Goal: Navigation & Orientation: Find specific page/section

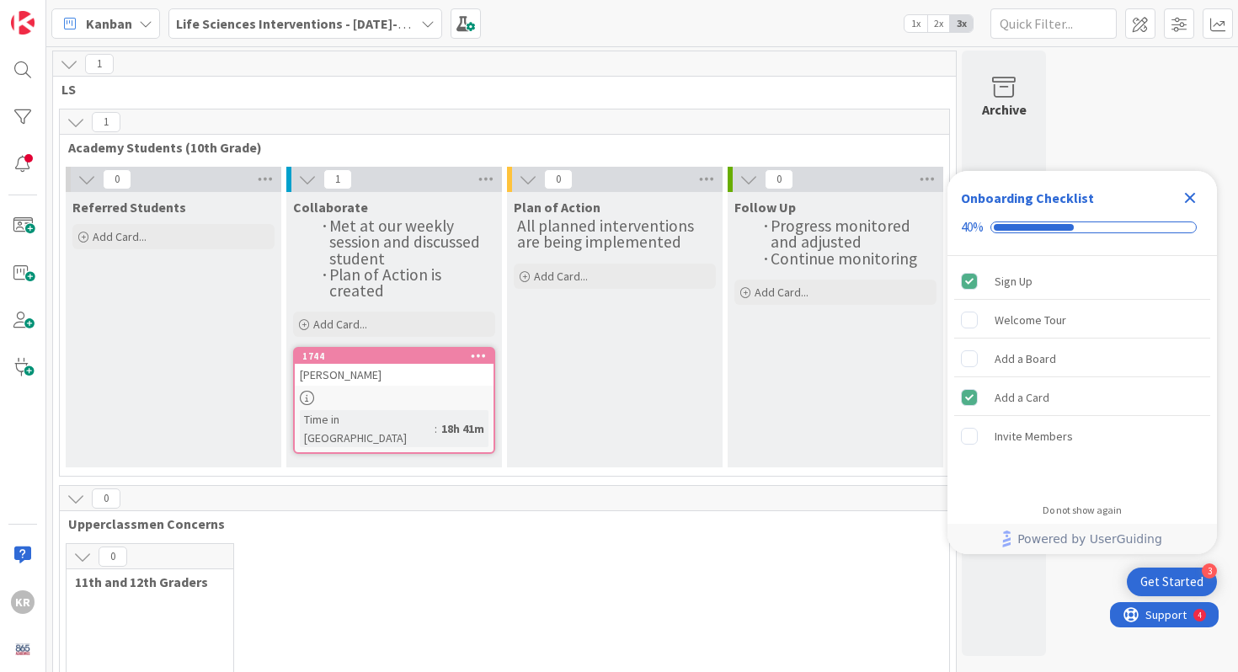
click at [371, 394] on div at bounding box center [394, 398] width 199 height 14
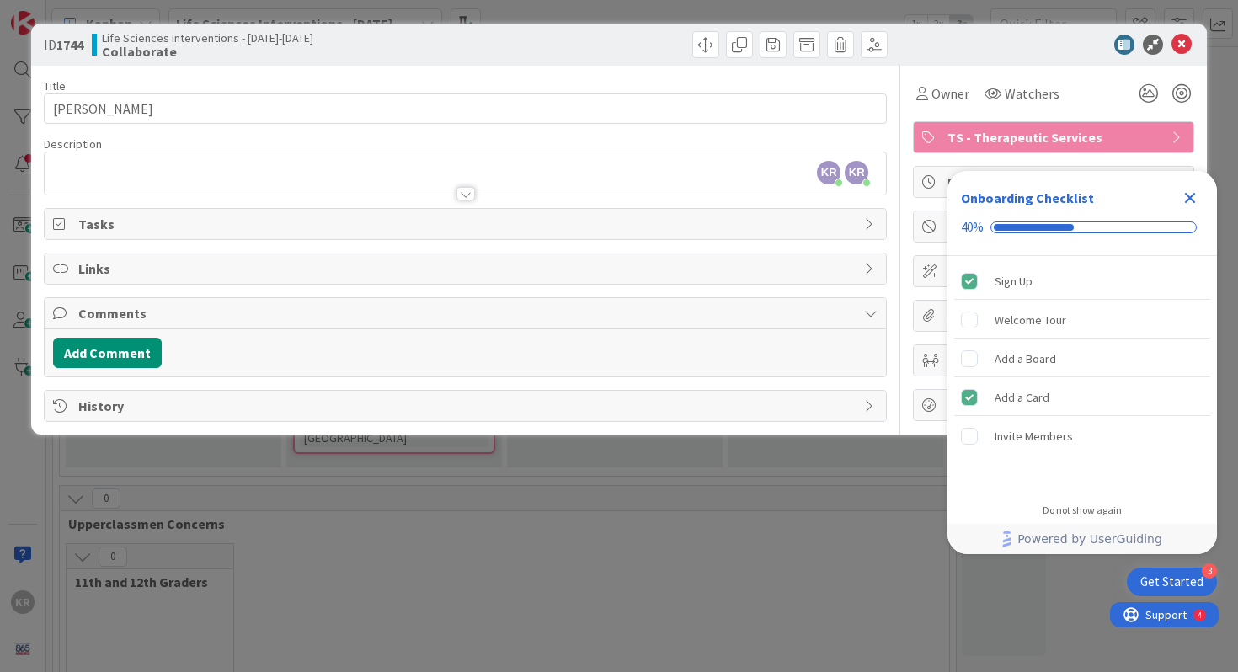
click at [1191, 195] on icon "Close Checklist" at bounding box center [1190, 198] width 11 height 11
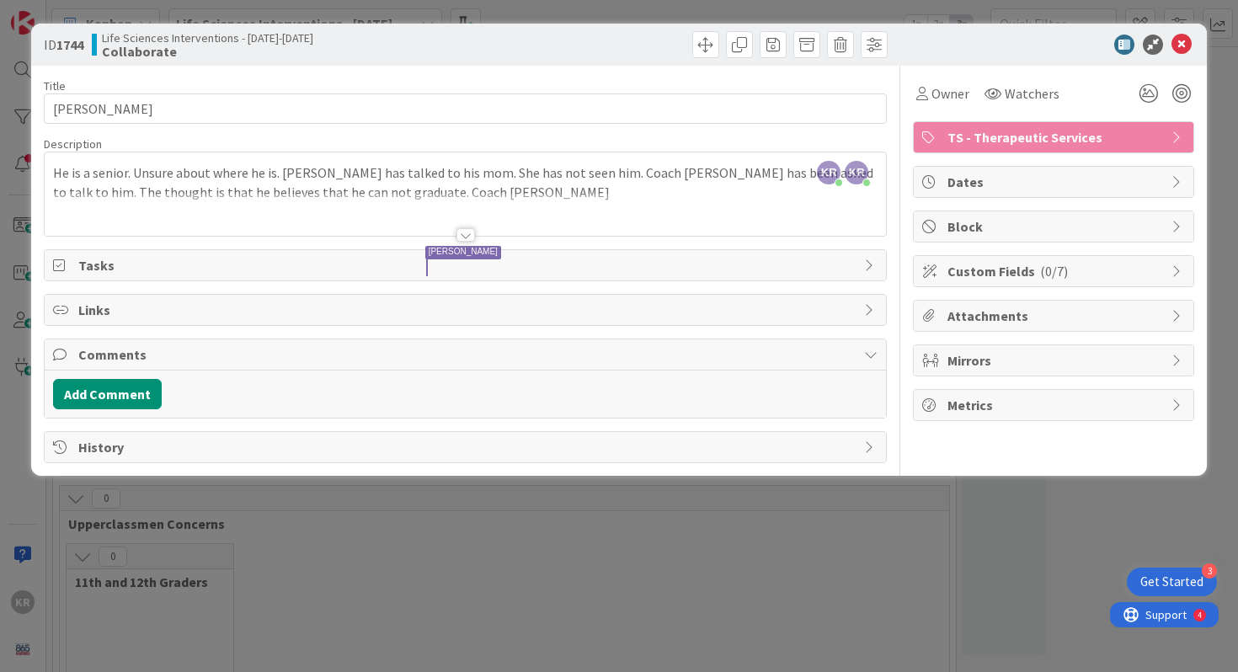
click at [1141, 139] on span "TS - Therapeutic Services" at bounding box center [1055, 137] width 216 height 20
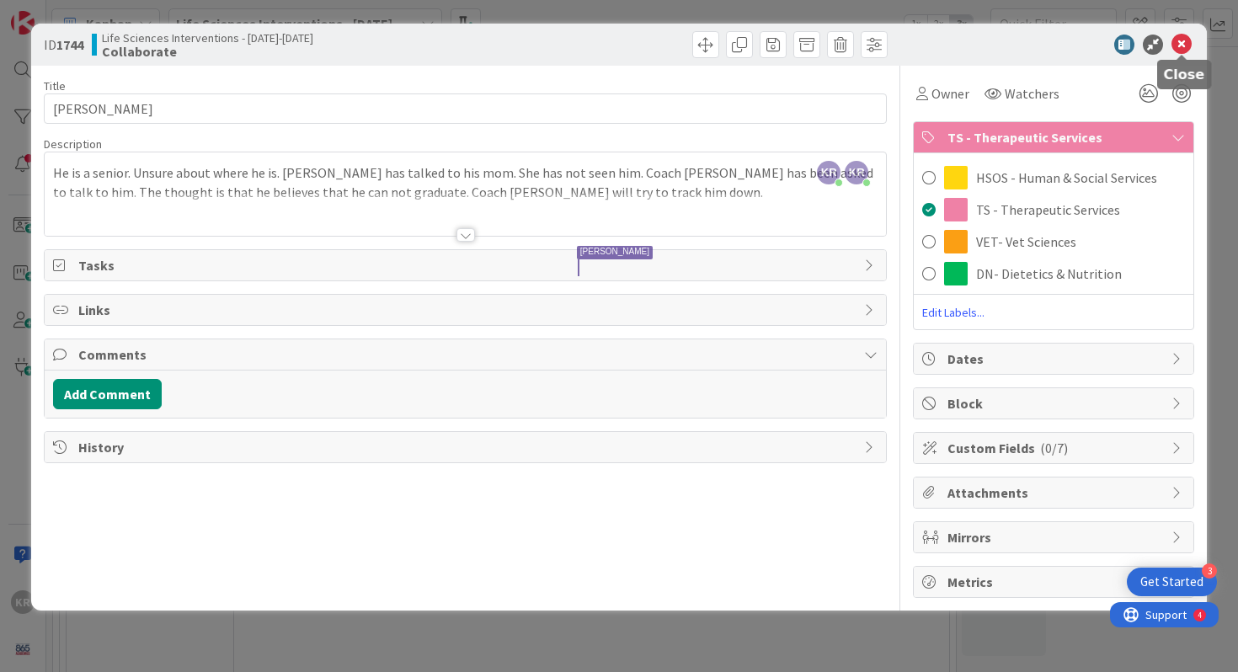
click at [1186, 50] on icon at bounding box center [1181, 45] width 20 height 20
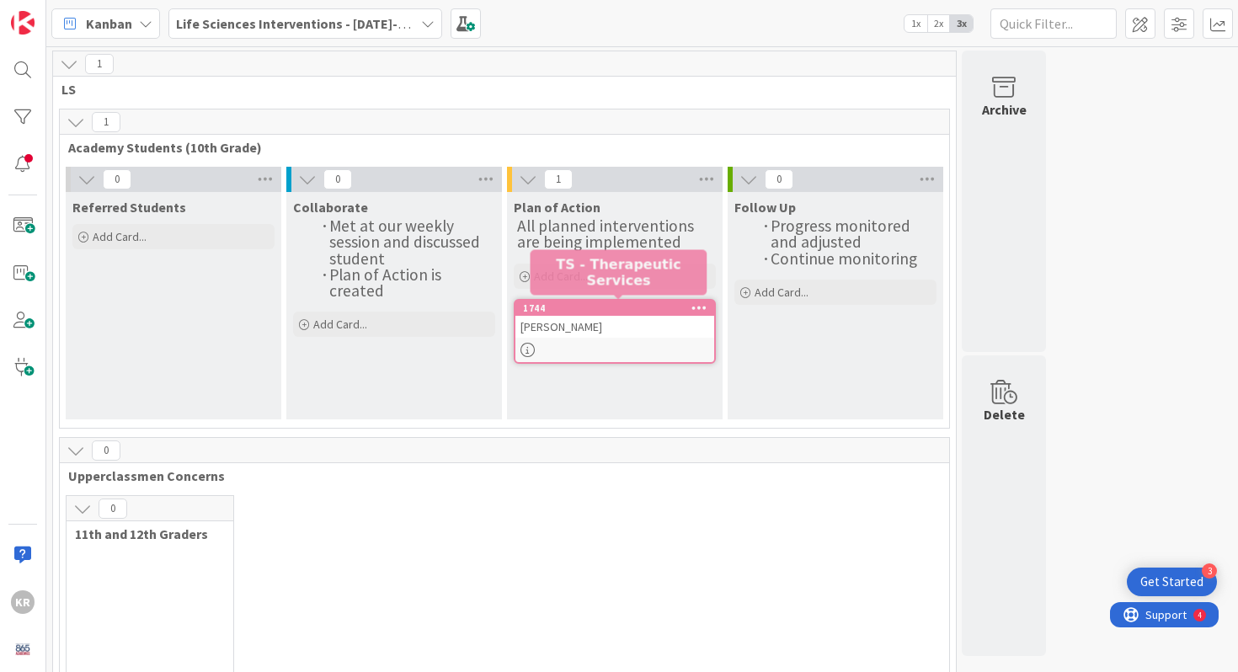
click at [618, 324] on div "Ean Russell" at bounding box center [614, 327] width 199 height 22
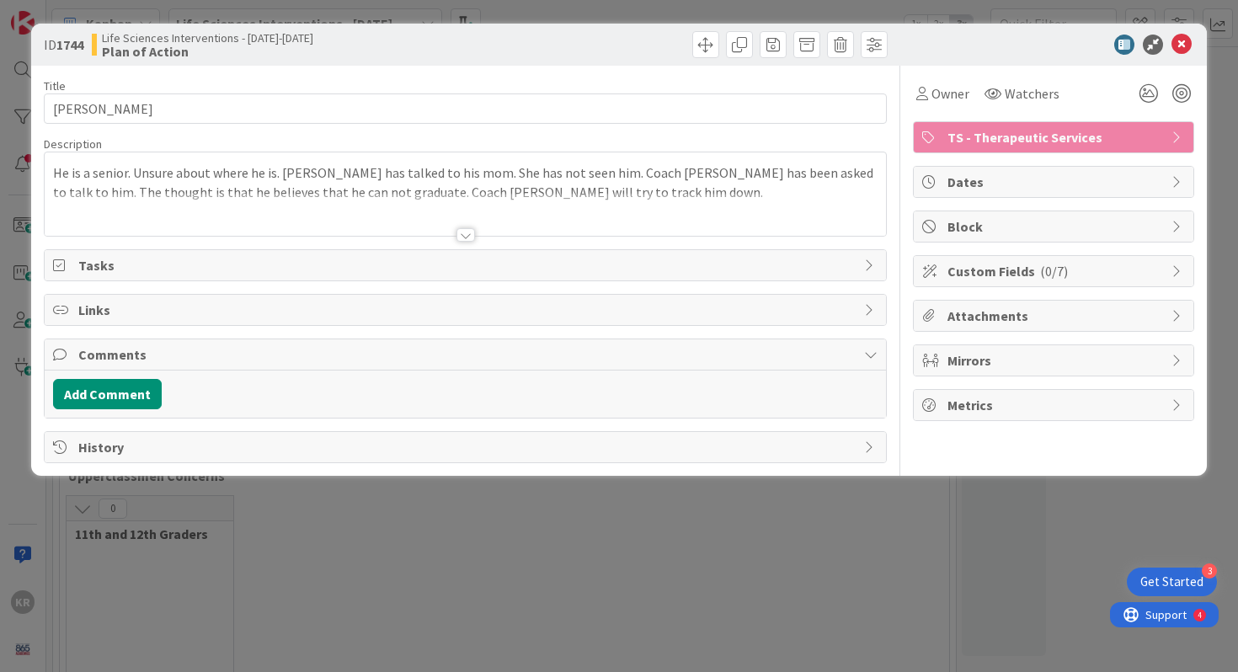
click at [535, 550] on div "ID 1744 Life Sciences Interventions - 2025-2026 Plan of Action Title 11 / 128 E…" at bounding box center [619, 336] width 1238 height 672
